Goal: Information Seeking & Learning: Learn about a topic

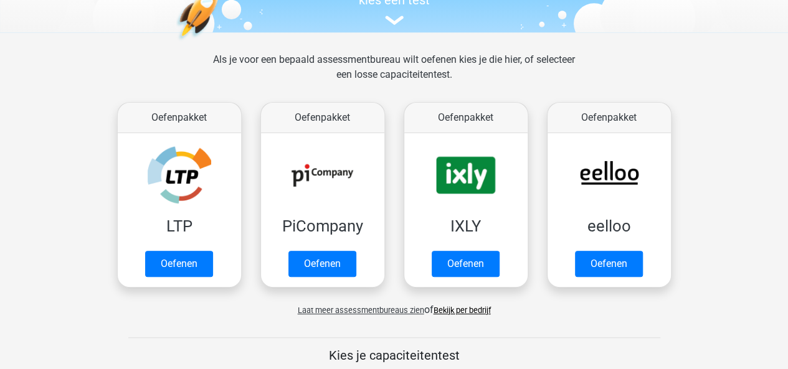
scroll to position [231, 0]
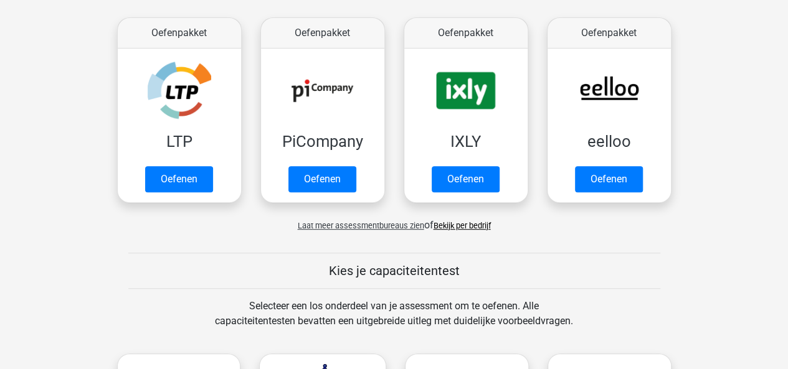
click at [366, 229] on span "Laat meer assessmentbureaus zien" at bounding box center [361, 225] width 126 height 9
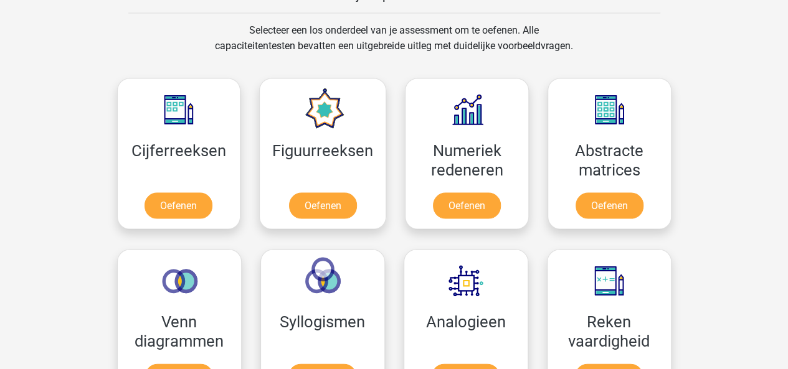
scroll to position [1137, 0]
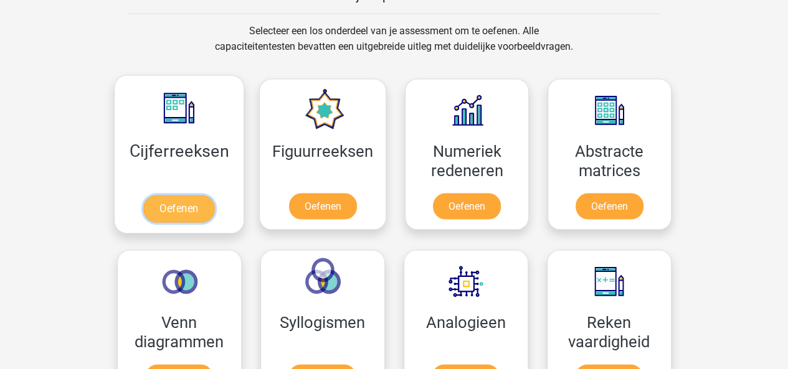
click at [183, 203] on link "Oefenen" at bounding box center [178, 208] width 71 height 27
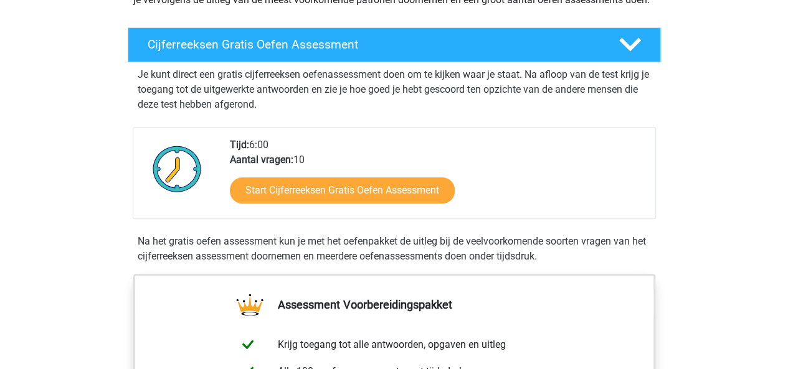
scroll to position [199, 0]
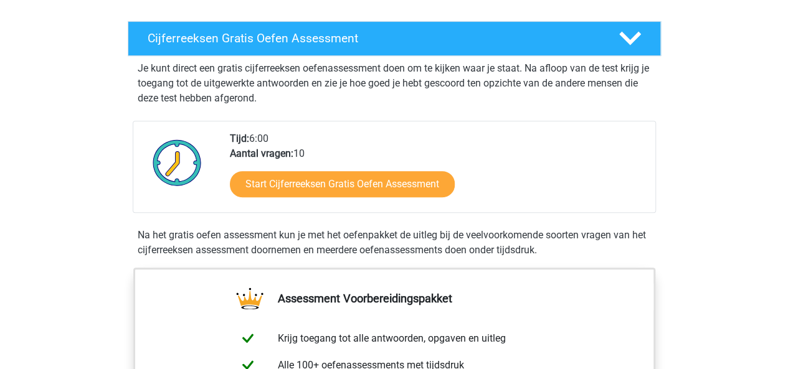
drag, startPoint x: 350, startPoint y: 194, endPoint x: 460, endPoint y: 153, distance: 117.1
click at [460, 153] on div "Tijd: 6:00 Aantal vragen: 10 Start Cijferreeksen Gratis Oefen Assessment" at bounding box center [438, 171] width 434 height 81
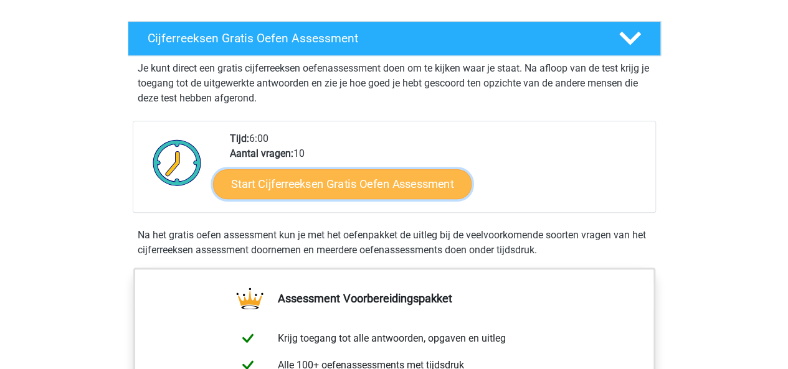
click at [394, 196] on link "Start Cijferreeksen Gratis Oefen Assessment" at bounding box center [342, 184] width 259 height 30
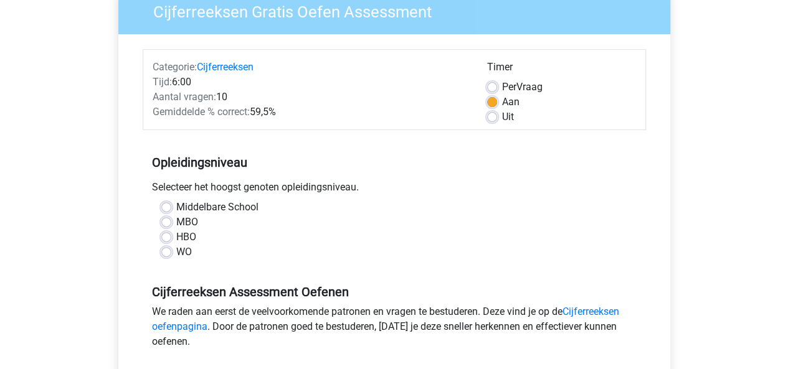
scroll to position [113, 0]
click at [176, 240] on label "HBO" at bounding box center [186, 236] width 20 height 15
click at [163, 240] on input "HBO" at bounding box center [166, 235] width 10 height 12
radio input "true"
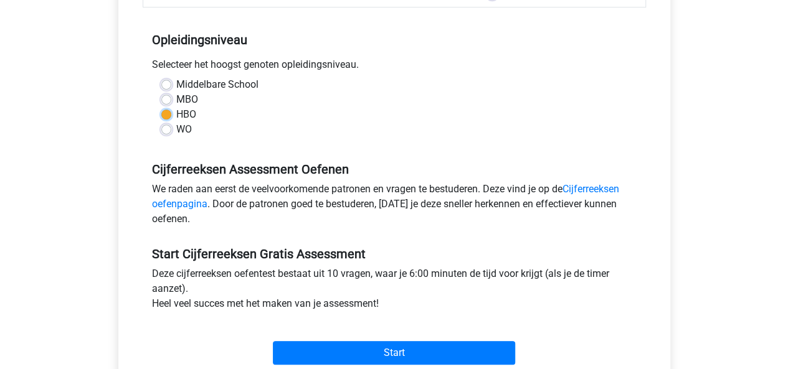
scroll to position [245, 0]
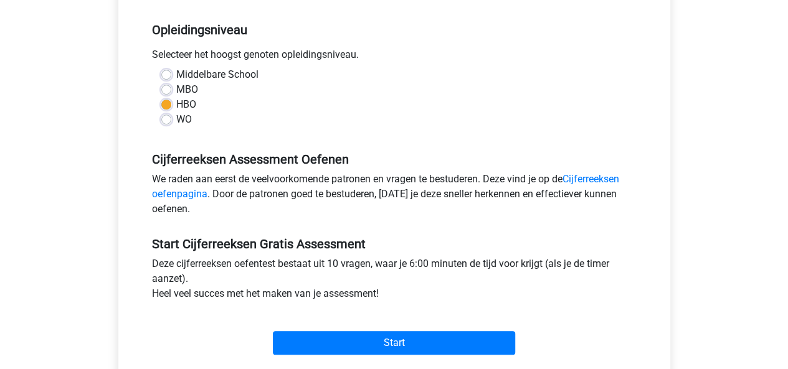
click at [345, 238] on h5 "Start Cijferreeksen Gratis Assessment" at bounding box center [394, 244] width 485 height 15
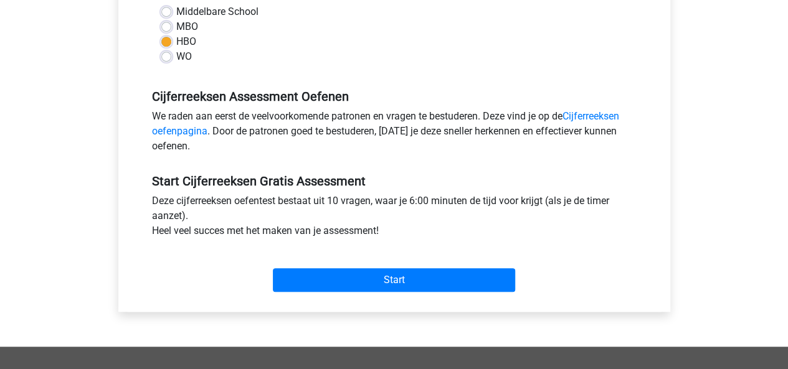
scroll to position [309, 0]
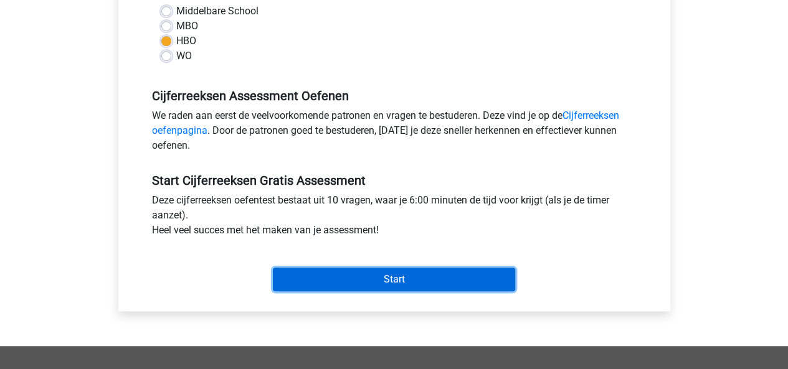
click at [376, 275] on input "Start" at bounding box center [394, 280] width 242 height 24
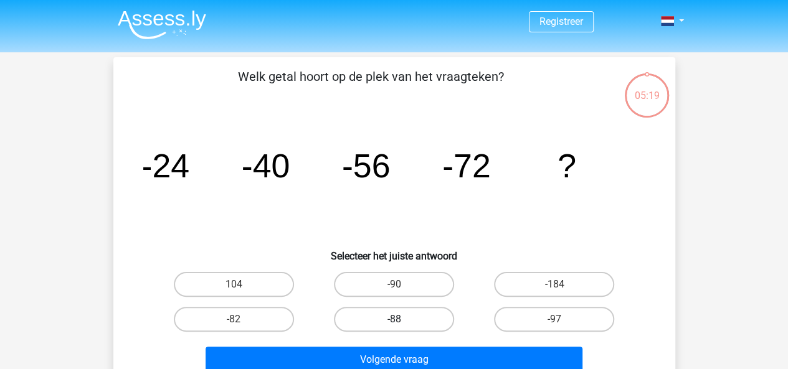
click at [404, 325] on label "-88" at bounding box center [394, 319] width 120 height 25
click at [402, 325] on input "-88" at bounding box center [398, 324] width 8 height 8
radio input "true"
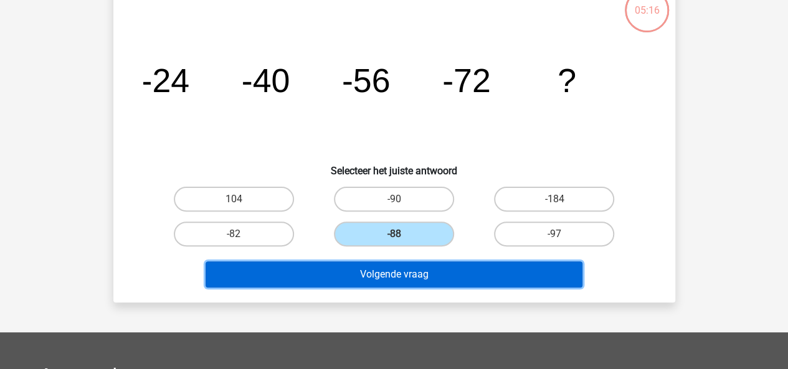
click at [403, 275] on button "Volgende vraag" at bounding box center [394, 275] width 377 height 26
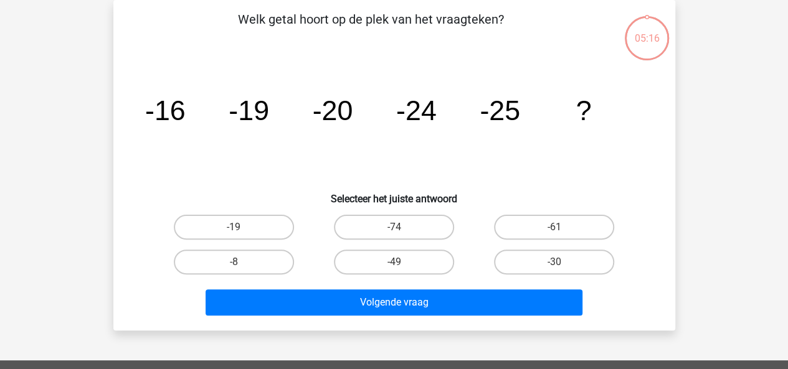
scroll to position [57, 0]
click at [590, 260] on label "-30" at bounding box center [554, 262] width 120 height 25
click at [563, 262] on input "-30" at bounding box center [559, 266] width 8 height 8
radio input "true"
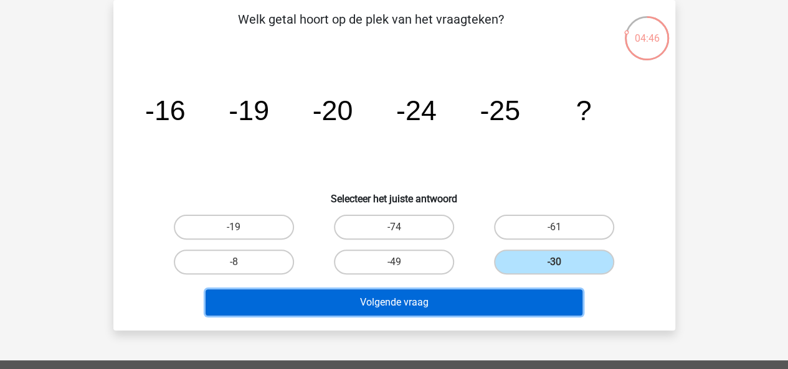
click at [464, 297] on button "Volgende vraag" at bounding box center [394, 303] width 377 height 26
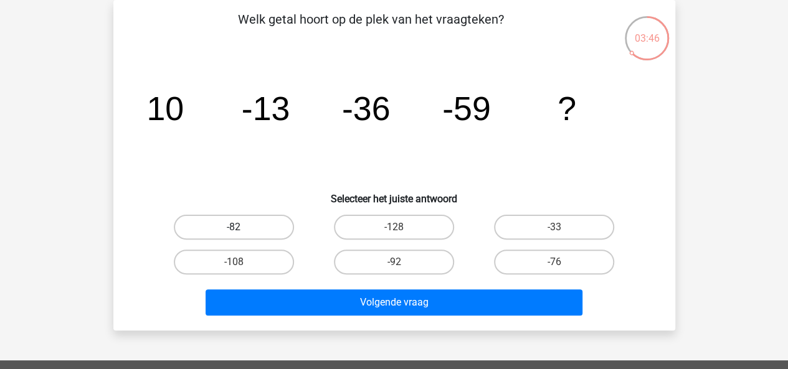
click at [240, 224] on label "-82" at bounding box center [234, 227] width 120 height 25
click at [240, 227] on input "-82" at bounding box center [238, 231] width 8 height 8
radio input "true"
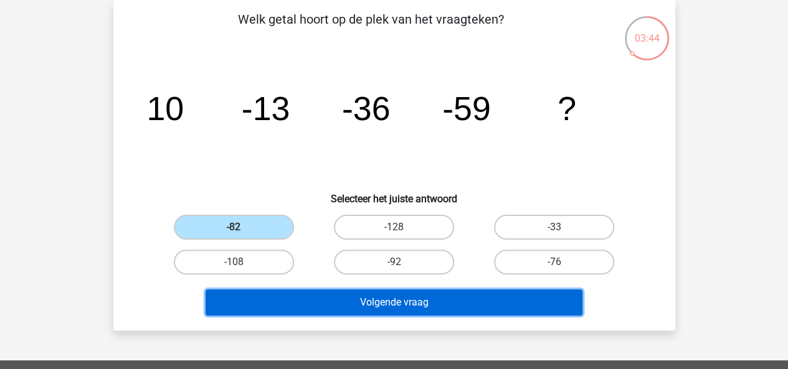
click at [422, 296] on button "Volgende vraag" at bounding box center [394, 303] width 377 height 26
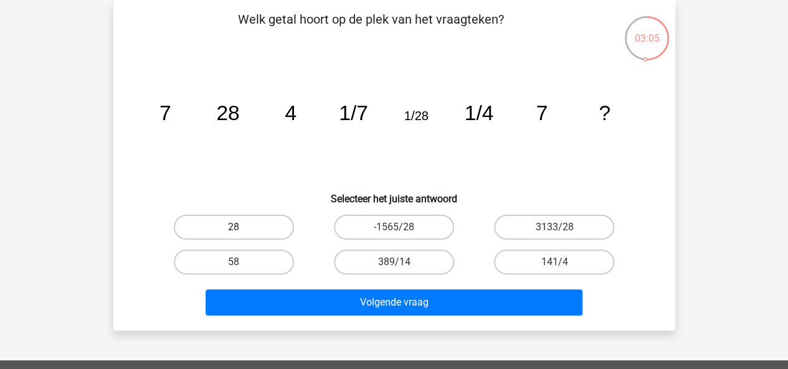
click at [227, 222] on label "28" at bounding box center [234, 227] width 120 height 25
click at [234, 227] on input "28" at bounding box center [238, 231] width 8 height 8
radio input "true"
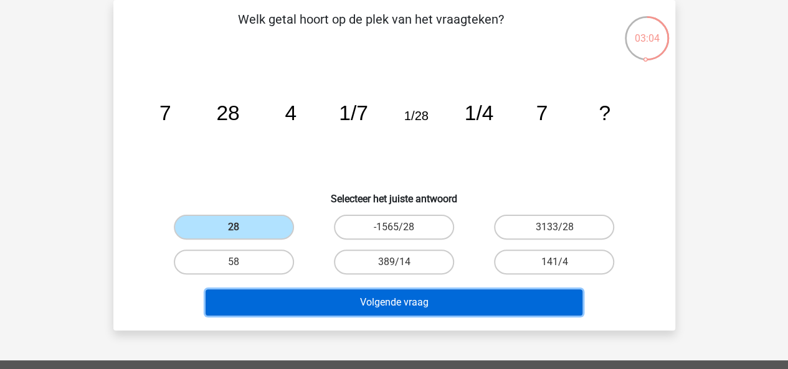
click at [394, 310] on button "Volgende vraag" at bounding box center [394, 303] width 377 height 26
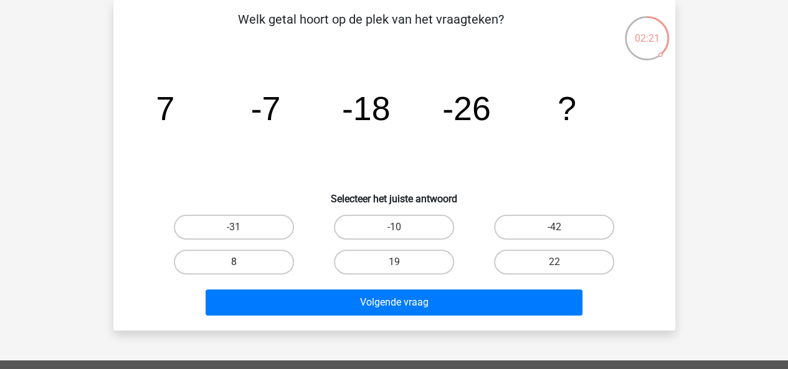
click at [269, 259] on label "8" at bounding box center [234, 262] width 120 height 25
click at [242, 262] on input "8" at bounding box center [238, 266] width 8 height 8
radio input "true"
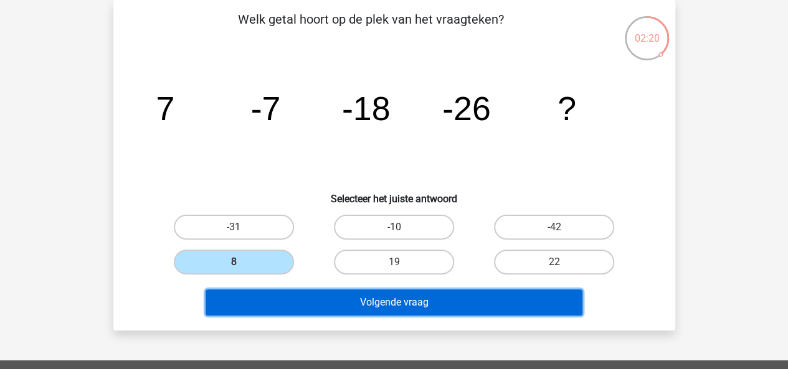
click at [417, 304] on button "Volgende vraag" at bounding box center [394, 303] width 377 height 26
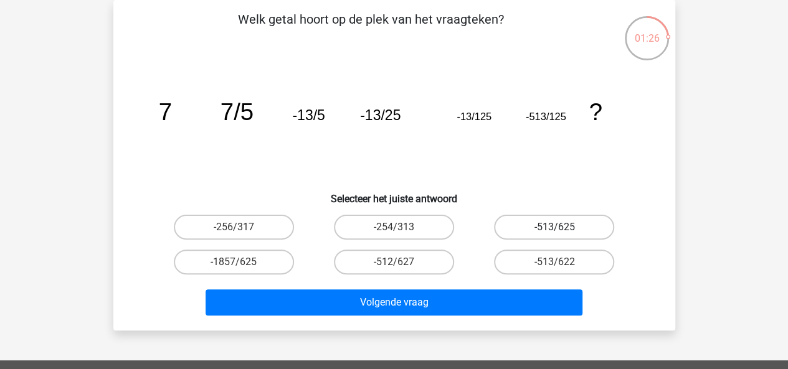
click at [553, 226] on label "-513/625" at bounding box center [554, 227] width 120 height 25
click at [555, 227] on input "-513/625" at bounding box center [559, 231] width 8 height 8
radio input "true"
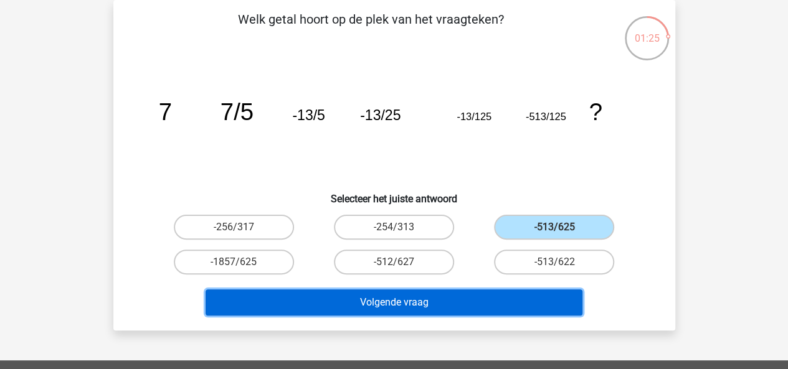
click at [439, 299] on button "Volgende vraag" at bounding box center [394, 303] width 377 height 26
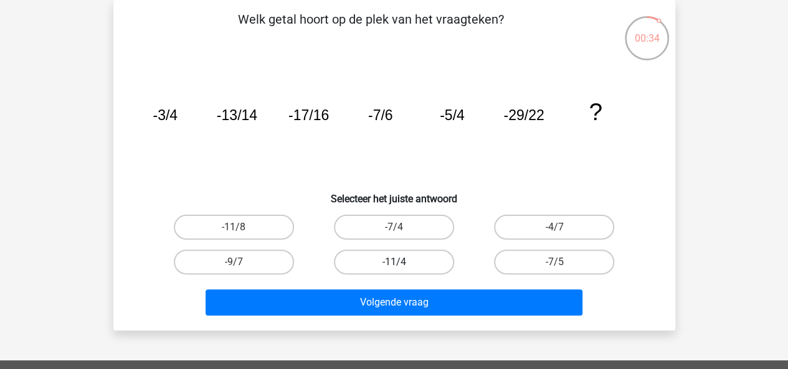
click at [396, 260] on label "-11/4" at bounding box center [394, 262] width 120 height 25
click at [396, 262] on input "-11/4" at bounding box center [398, 266] width 8 height 8
radio input "true"
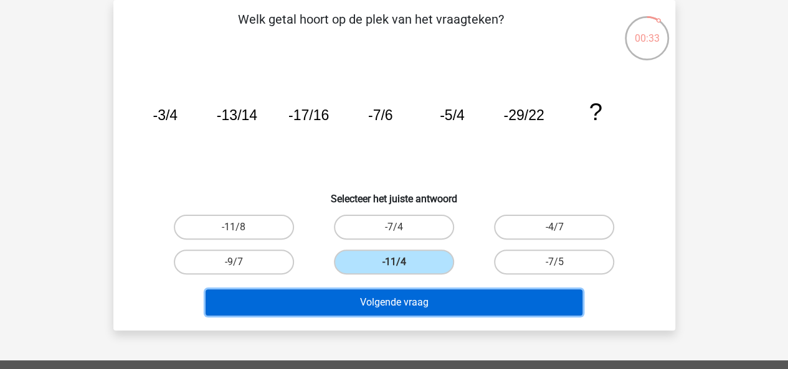
click at [393, 300] on button "Volgende vraag" at bounding box center [394, 303] width 377 height 26
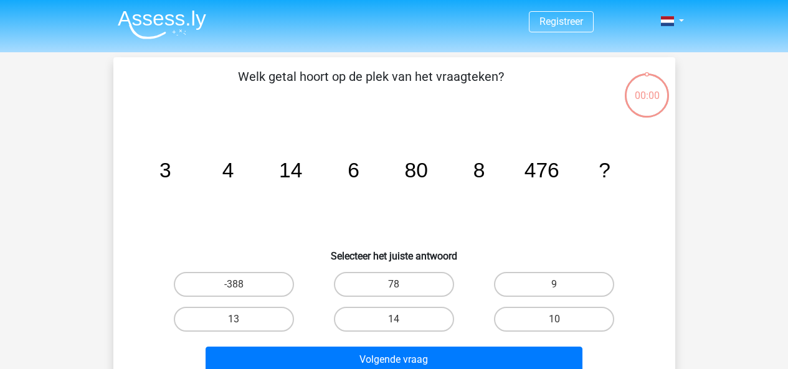
scroll to position [57, 0]
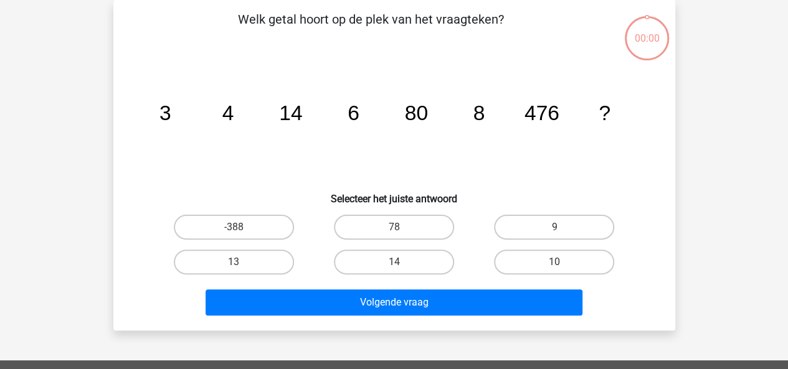
click at [400, 259] on label "14" at bounding box center [394, 262] width 120 height 25
click at [400, 262] on input "14" at bounding box center [398, 266] width 8 height 8
radio input "true"
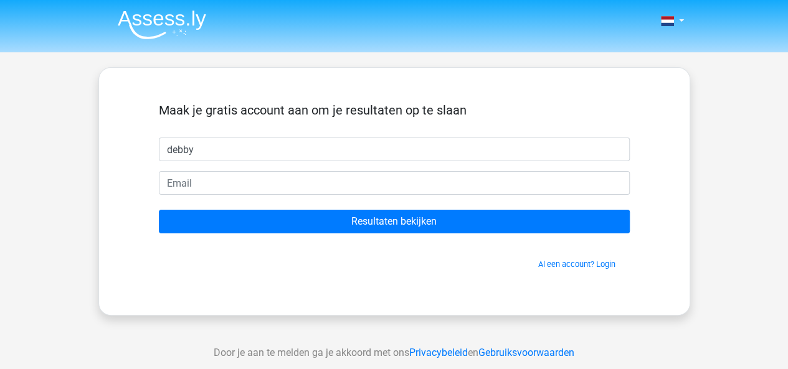
type input "debby"
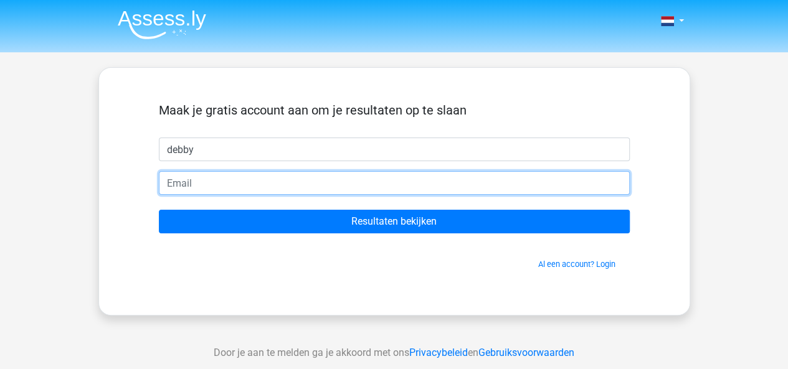
click at [203, 184] on input "email" at bounding box center [394, 183] width 471 height 24
type input "[EMAIL_ADDRESS][DOMAIN_NAME]"
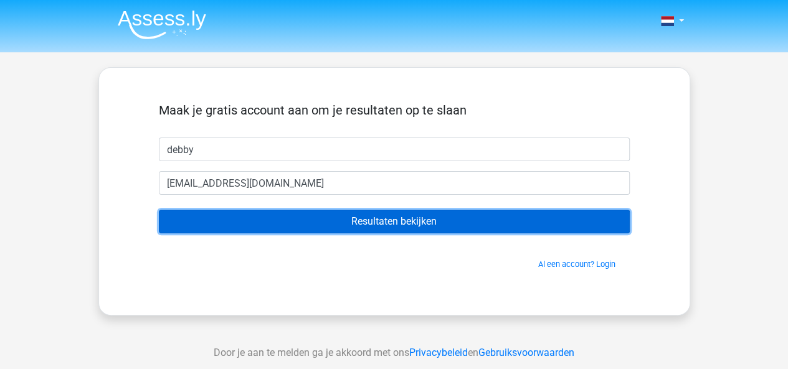
click at [334, 222] on input "Resultaten bekijken" at bounding box center [394, 222] width 471 height 24
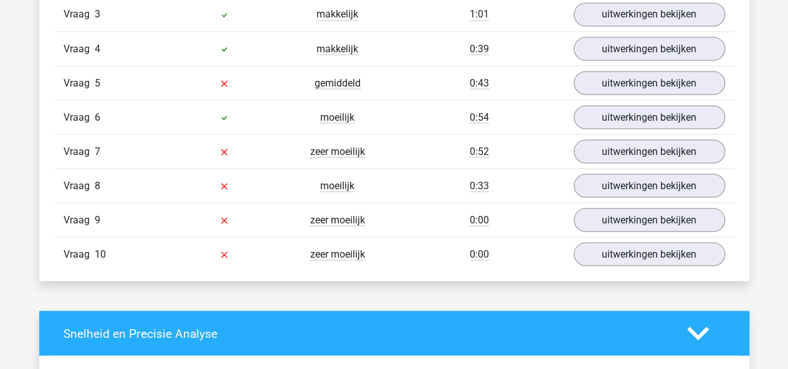
scroll to position [1136, 0]
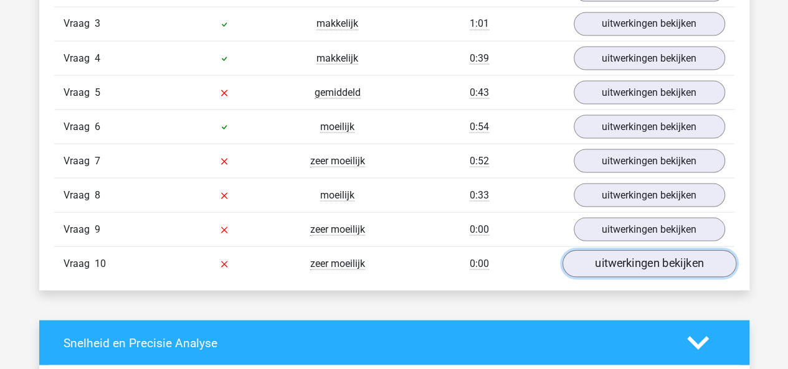
click at [631, 261] on link "uitwerkingen bekijken" at bounding box center [649, 263] width 174 height 27
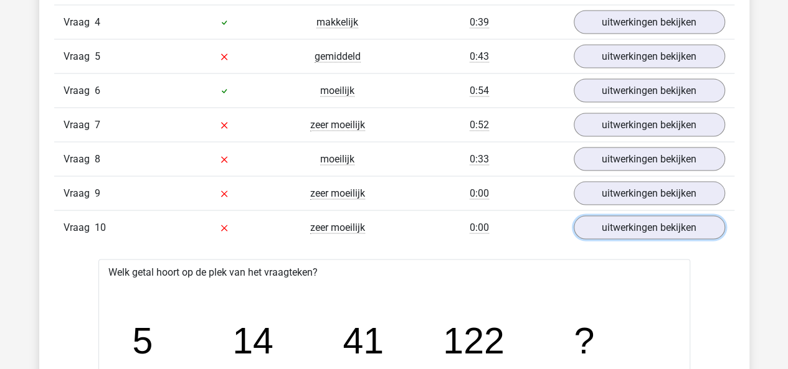
scroll to position [1167, 0]
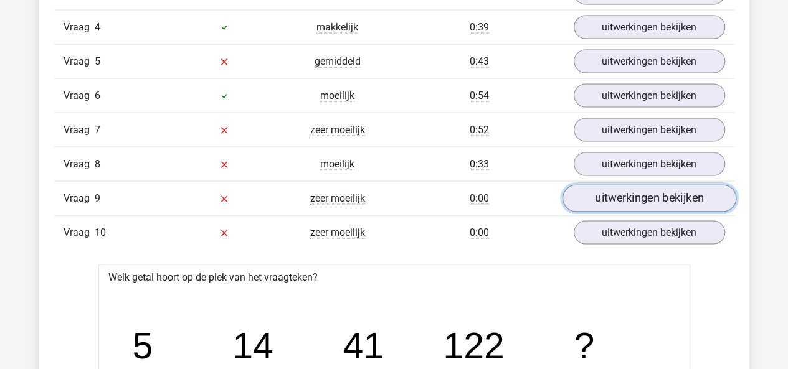
click at [682, 199] on link "uitwerkingen bekijken" at bounding box center [649, 198] width 174 height 27
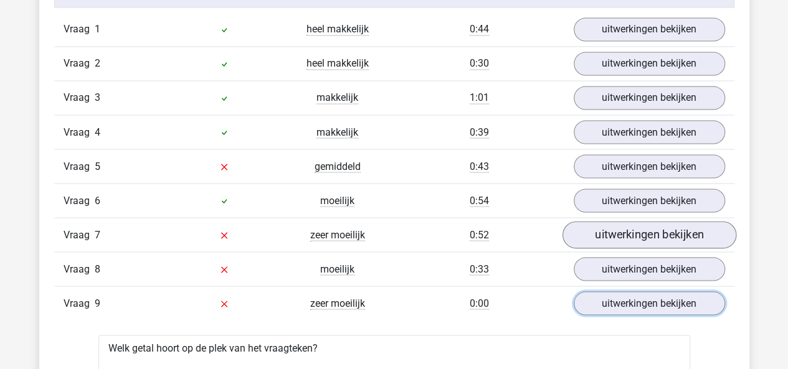
scroll to position [1061, 0]
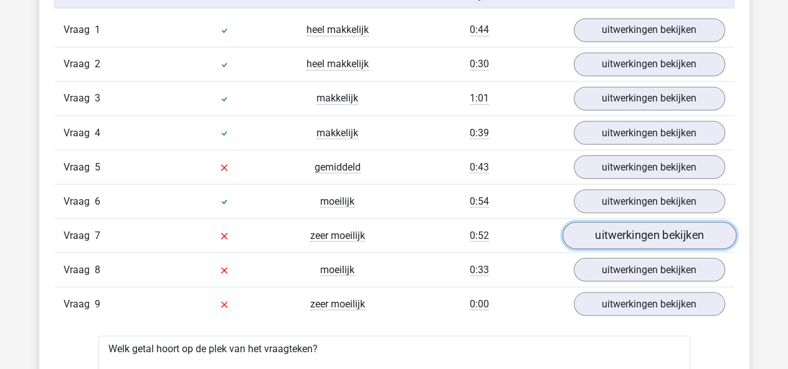
click at [636, 229] on link "uitwerkingen bekijken" at bounding box center [649, 235] width 174 height 27
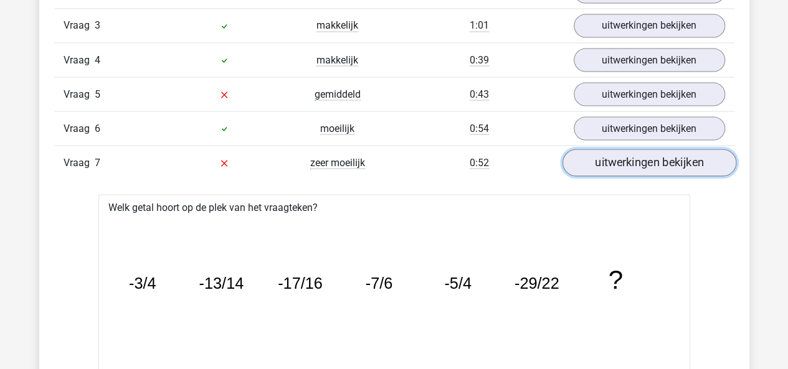
scroll to position [1135, 0]
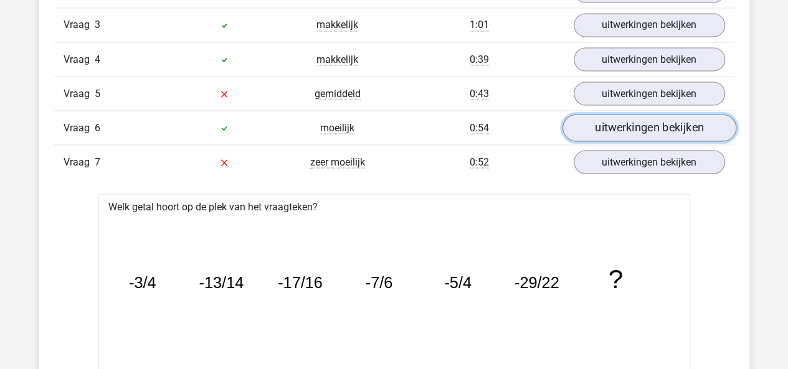
click at [661, 115] on link "uitwerkingen bekijken" at bounding box center [649, 128] width 174 height 27
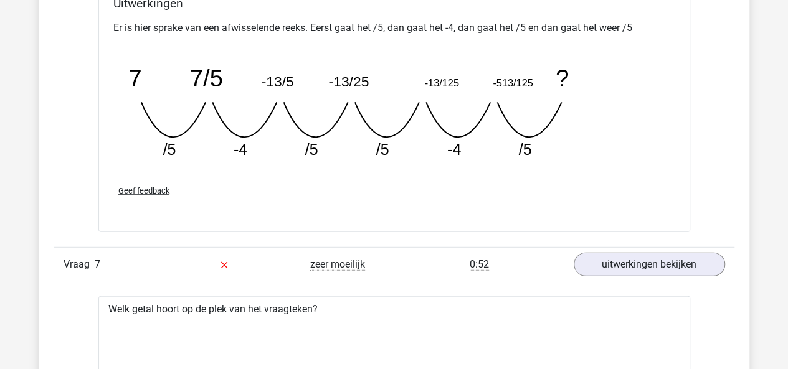
scroll to position [1576, 0]
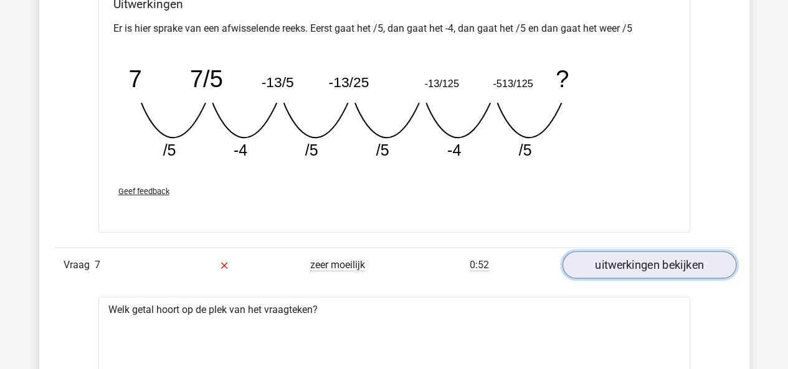
click at [668, 264] on link "uitwerkingen bekijken" at bounding box center [649, 265] width 174 height 27
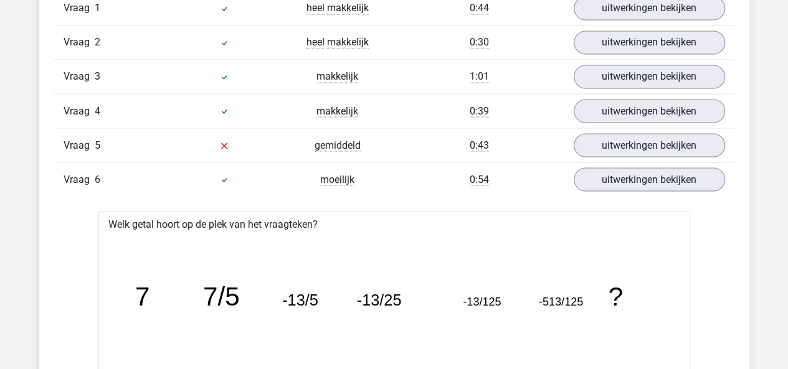
scroll to position [1082, 0]
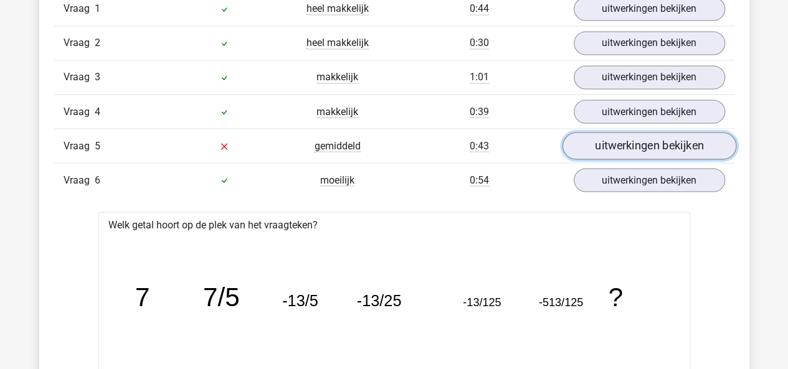
click at [655, 141] on link "uitwerkingen bekijken" at bounding box center [649, 146] width 174 height 27
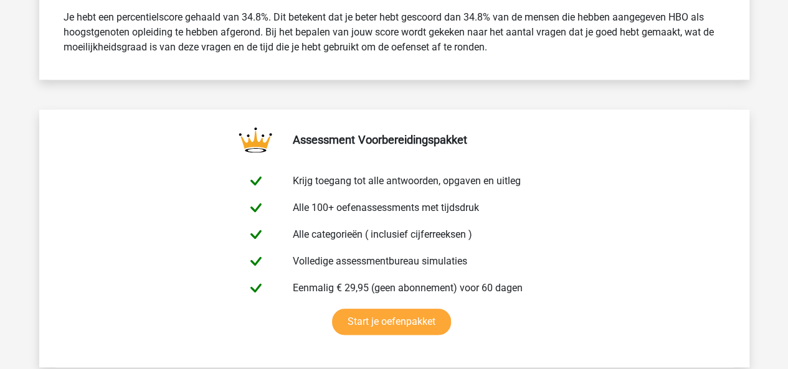
scroll to position [534, 0]
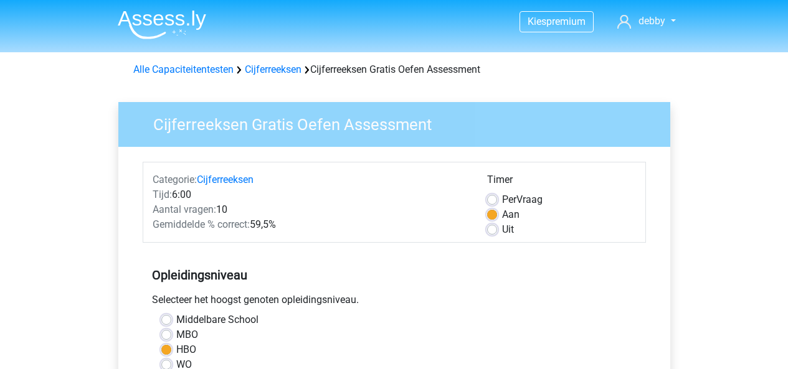
scroll to position [309, 0]
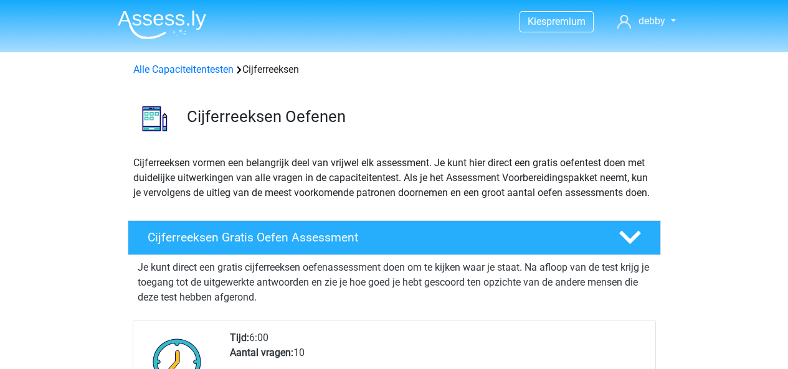
scroll to position [199, 0]
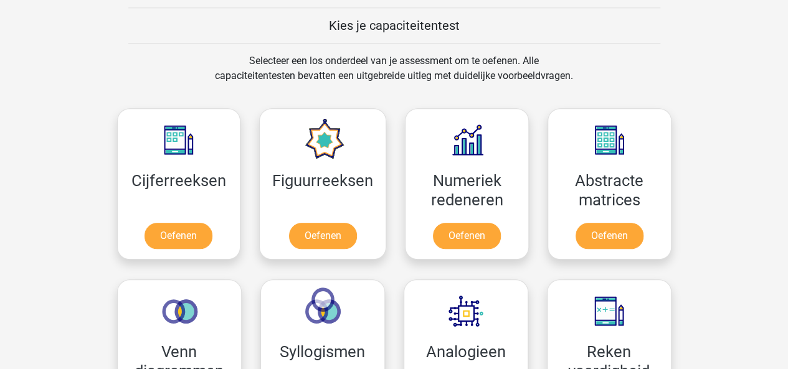
scroll to position [475, 0]
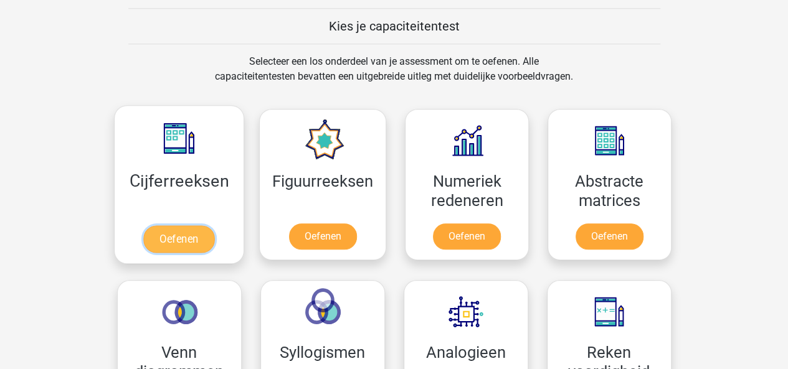
click at [181, 244] on link "Oefenen" at bounding box center [178, 239] width 71 height 27
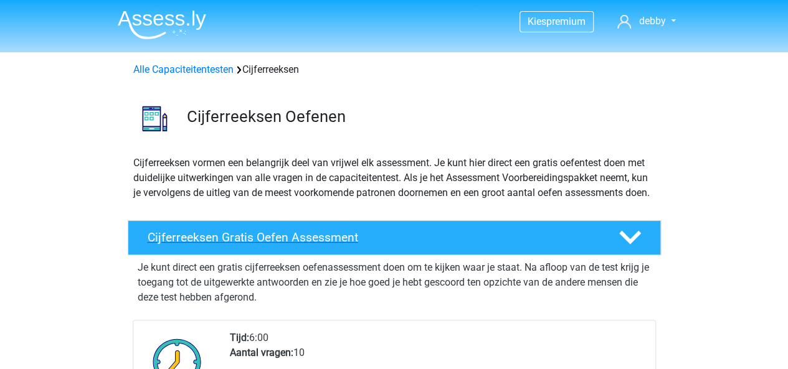
click at [170, 245] on h4 "Cijferreeksen Gratis Oefen Assessment" at bounding box center [373, 238] width 451 height 14
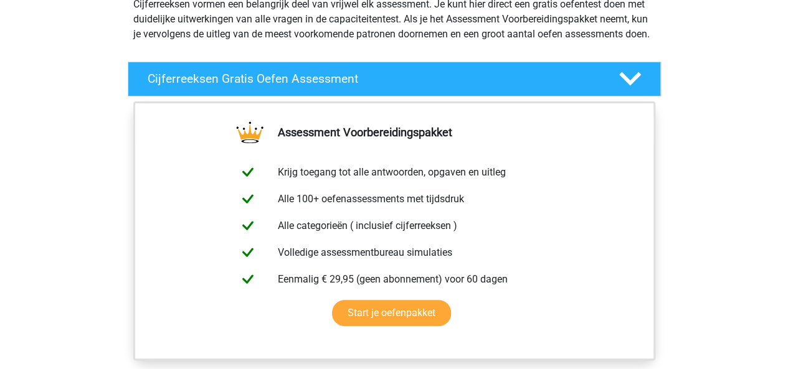
scroll to position [135, 0]
